Goal: Task Accomplishment & Management: Complete application form

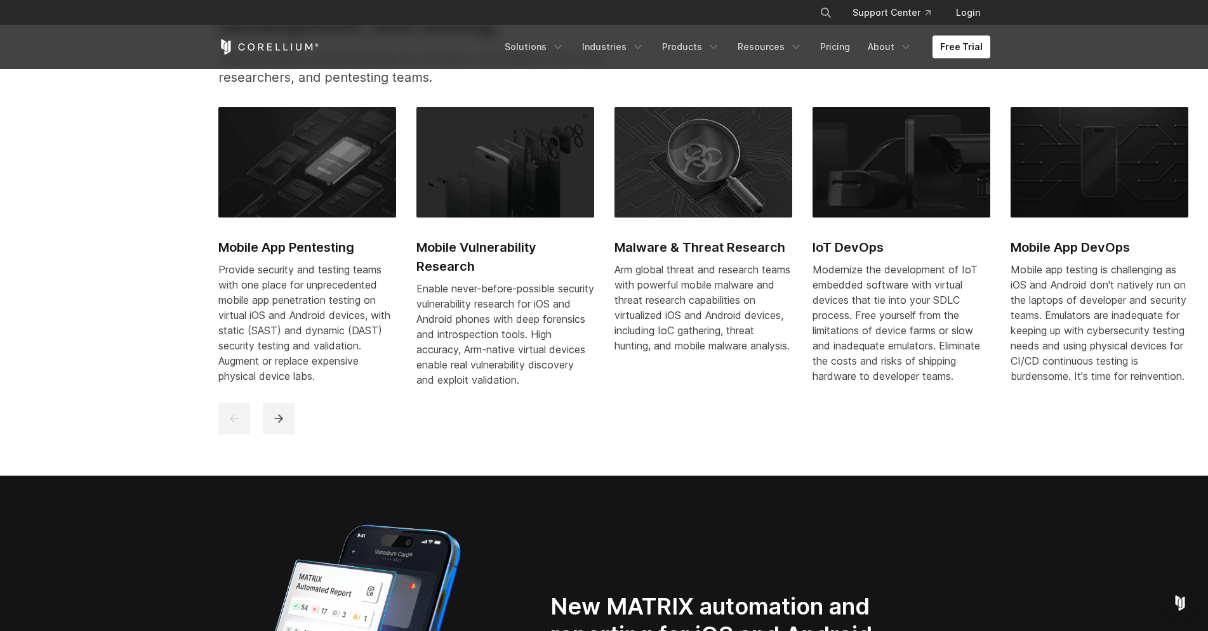
scroll to position [453, 0]
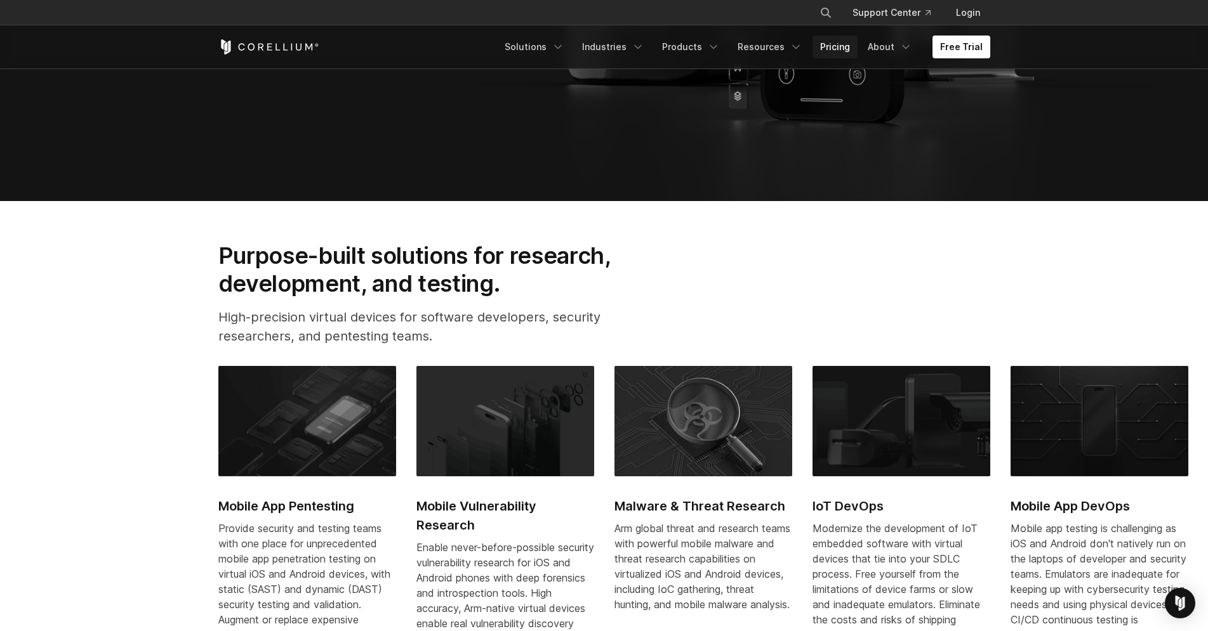
click at [835, 43] on link "Pricing" at bounding box center [834, 47] width 45 height 23
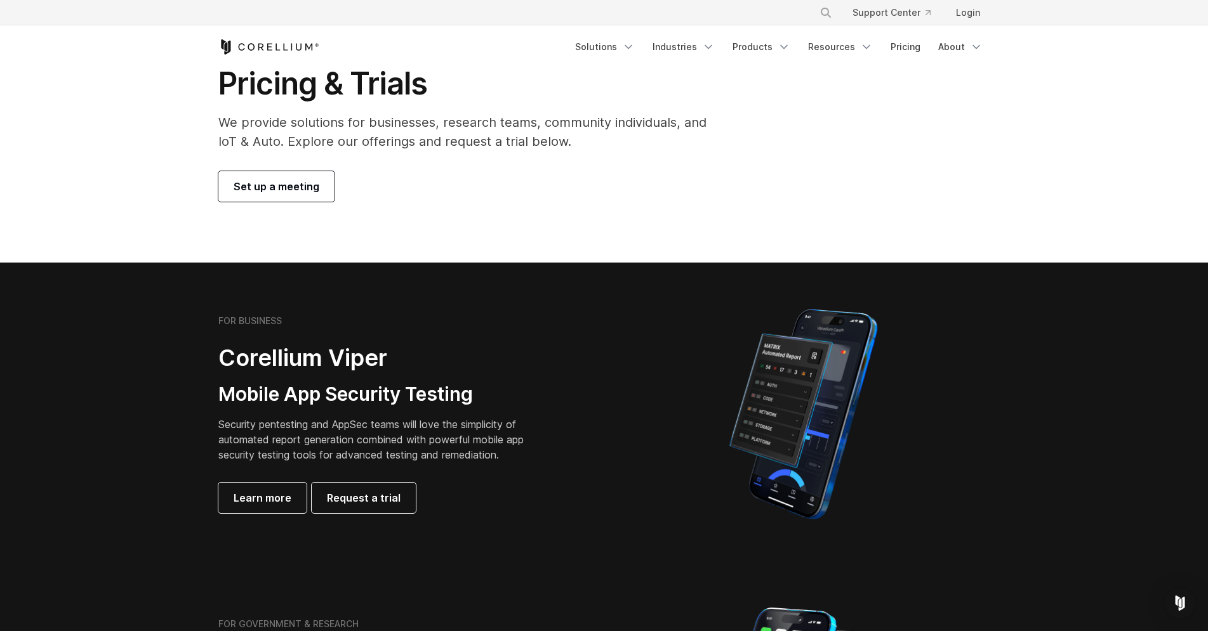
scroll to position [129, 0]
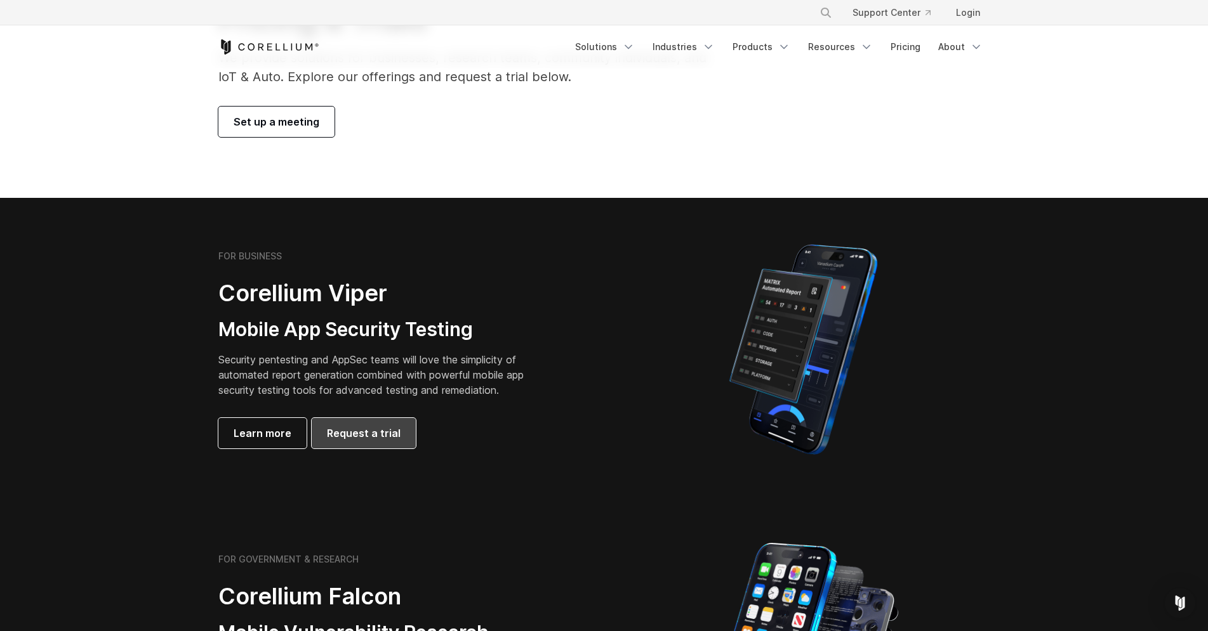
click at [339, 435] on span "Request a trial" at bounding box center [364, 433] width 74 height 15
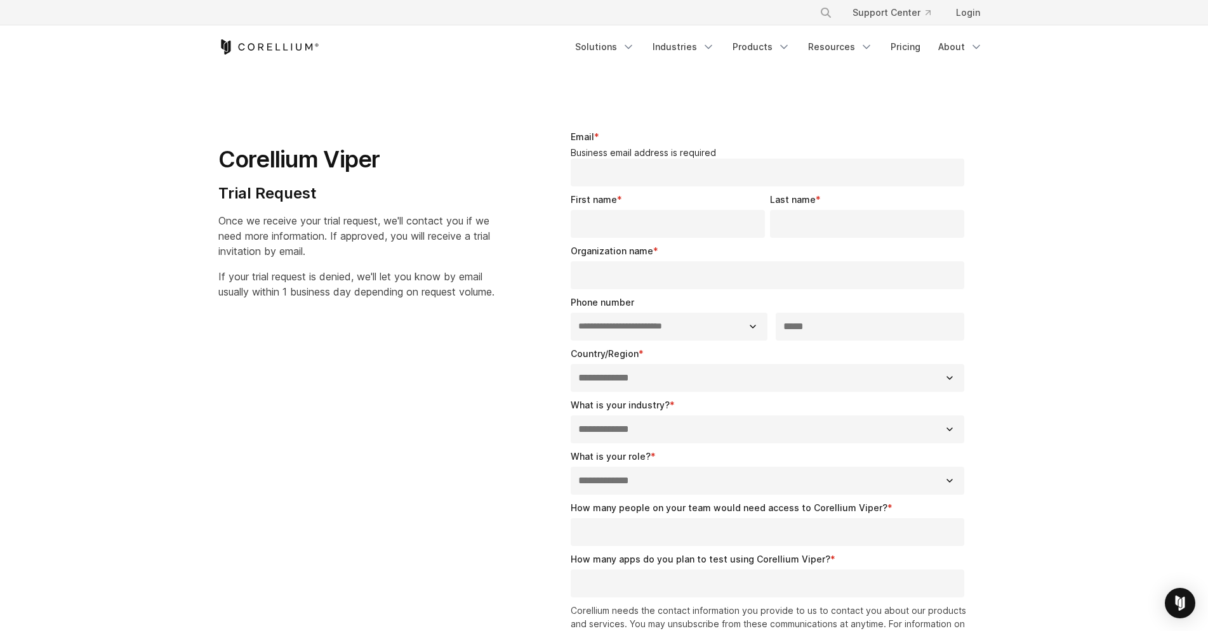
select select "**"
click at [658, 172] on input "Email *" at bounding box center [767, 173] width 394 height 28
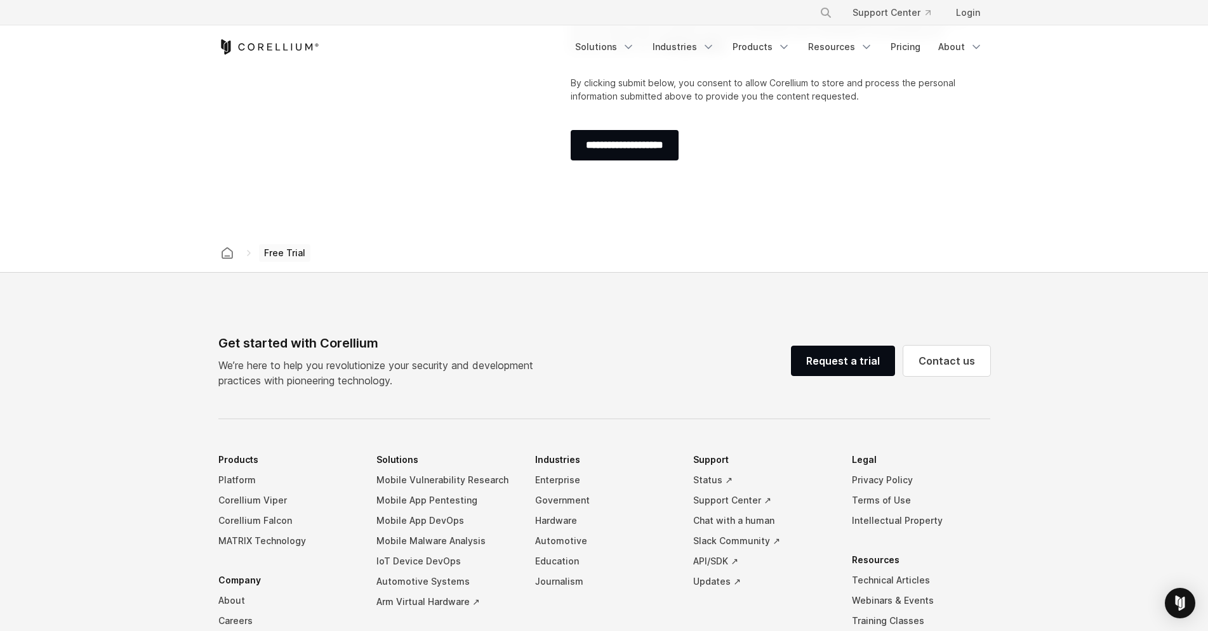
scroll to position [626, 0]
